Goal: Information Seeking & Learning: Compare options

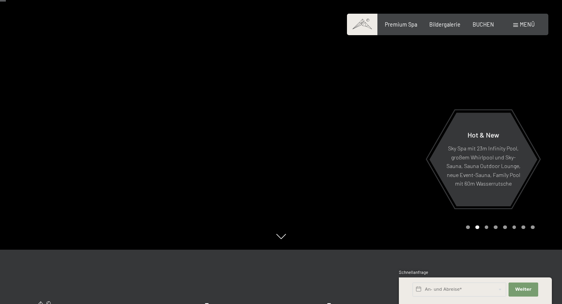
scroll to position [59, 0]
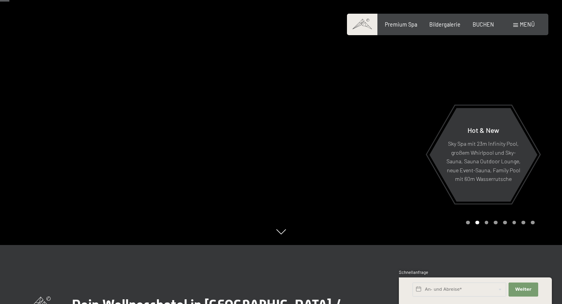
click at [391, 155] on div at bounding box center [421, 93] width 281 height 304
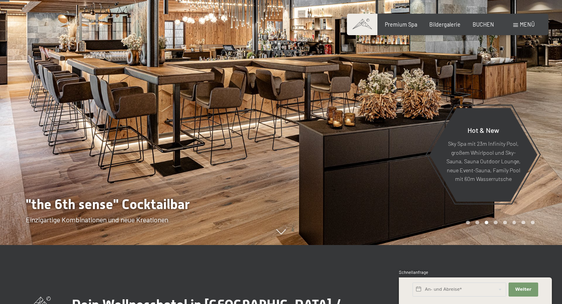
click at [391, 153] on div at bounding box center [421, 93] width 281 height 304
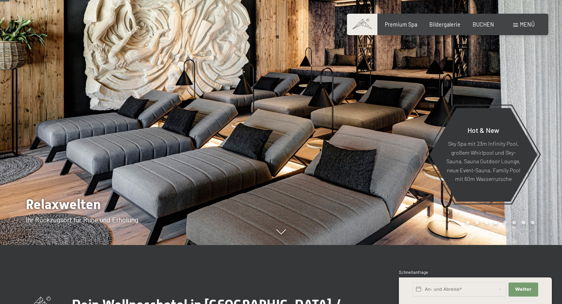
click at [482, 27] on div "Premium Spa Bildergalerie BUCHEN" at bounding box center [434, 25] width 146 height 8
click at [516, 23] on span at bounding box center [515, 25] width 5 height 4
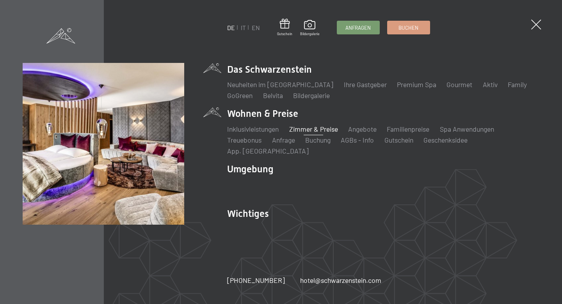
click at [295, 133] on link "Zimmer & Preise" at bounding box center [313, 128] width 49 height 9
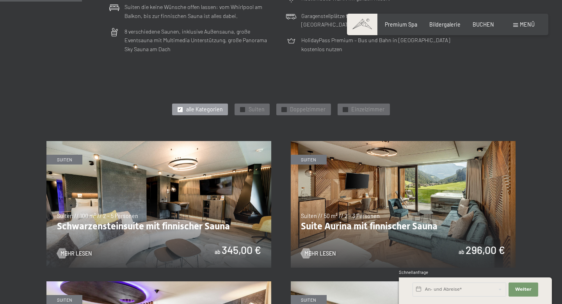
scroll to position [304, 0]
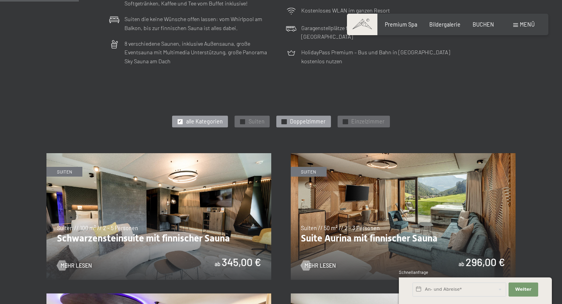
click at [284, 119] on span "✓" at bounding box center [283, 121] width 3 height 5
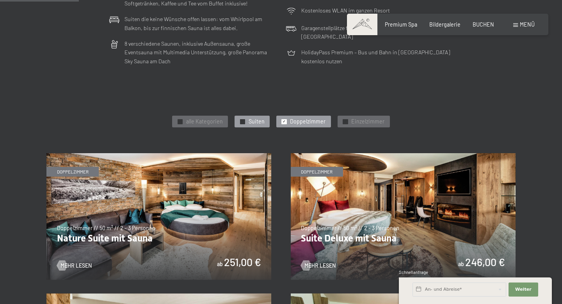
click at [247, 121] on div "✓ Suiten" at bounding box center [251, 121] width 35 height 12
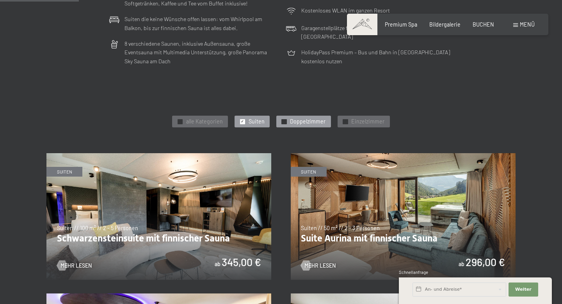
click at [285, 122] on span "✓" at bounding box center [283, 121] width 3 height 5
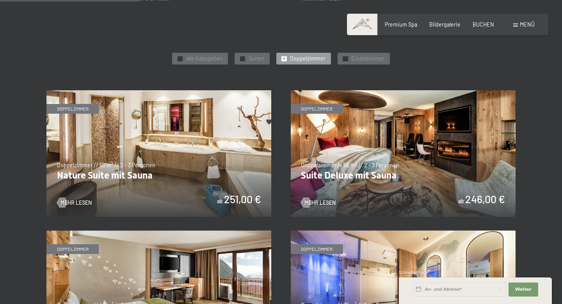
scroll to position [368, 0]
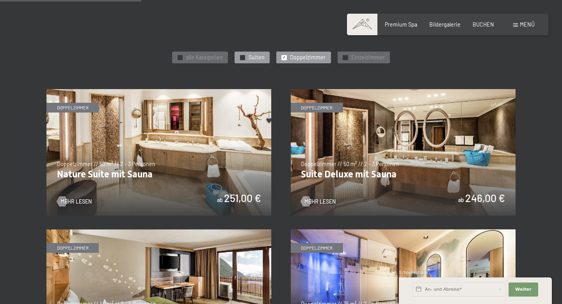
click at [246, 57] on div "✓ Suiten" at bounding box center [251, 58] width 35 height 12
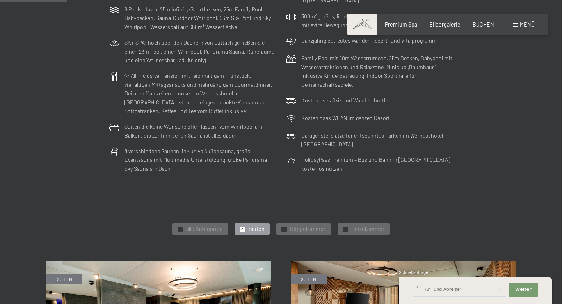
scroll to position [196, 0]
click at [192, 229] on span "alle Kategorien" at bounding box center [204, 229] width 37 height 8
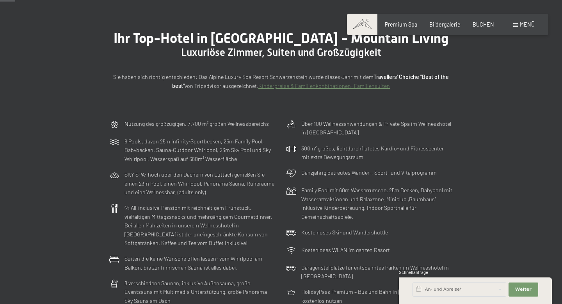
scroll to position [69, 0]
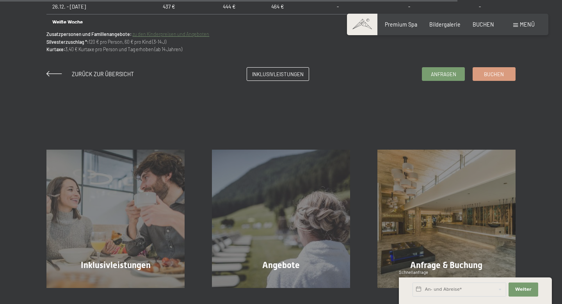
scroll to position [959, 0]
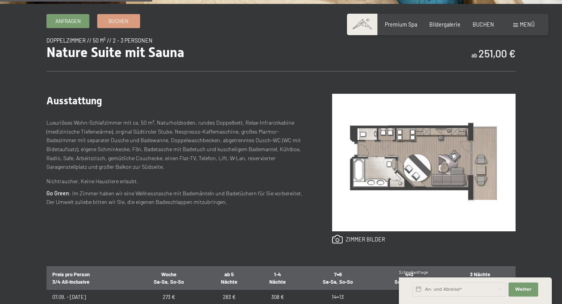
scroll to position [250, 0]
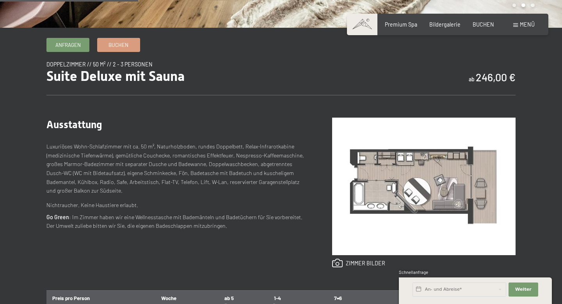
scroll to position [227, 0]
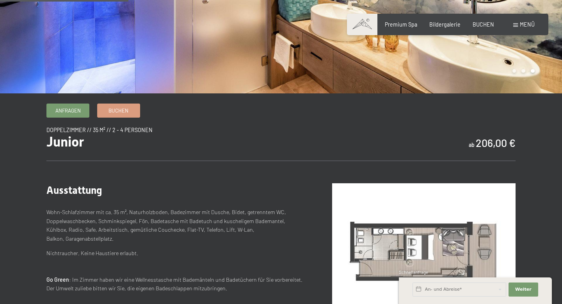
scroll to position [304, 0]
